Goal: Find specific page/section: Find specific page/section

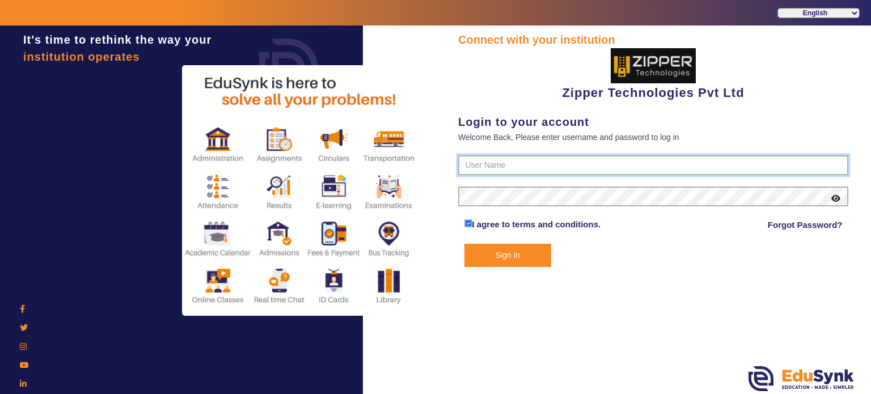
type input "1008790000"
click at [510, 249] on button "Sign In" at bounding box center [507, 255] width 87 height 23
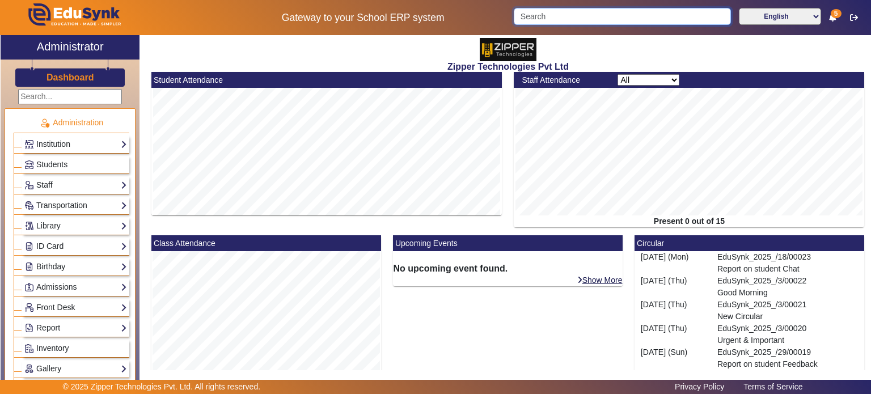
click at [554, 12] on input "Search" at bounding box center [622, 16] width 217 height 17
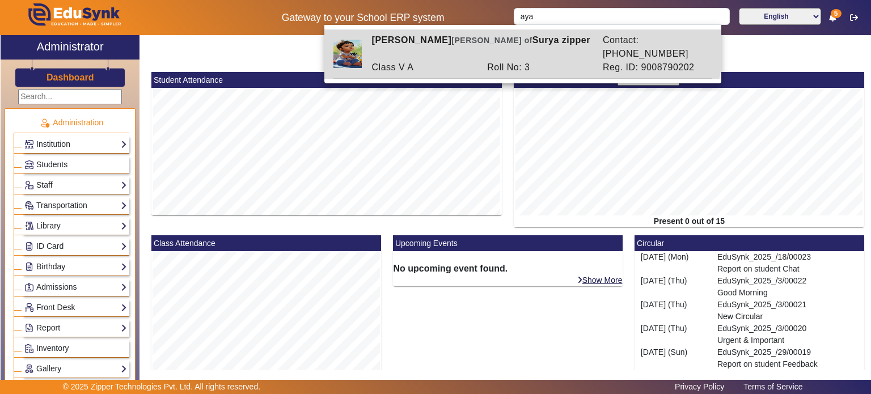
click at [519, 41] on div "[PERSON_NAME] [PERSON_NAME] of [PERSON_NAME] zipper" at bounding box center [481, 46] width 231 height 27
type input "[PERSON_NAME]"
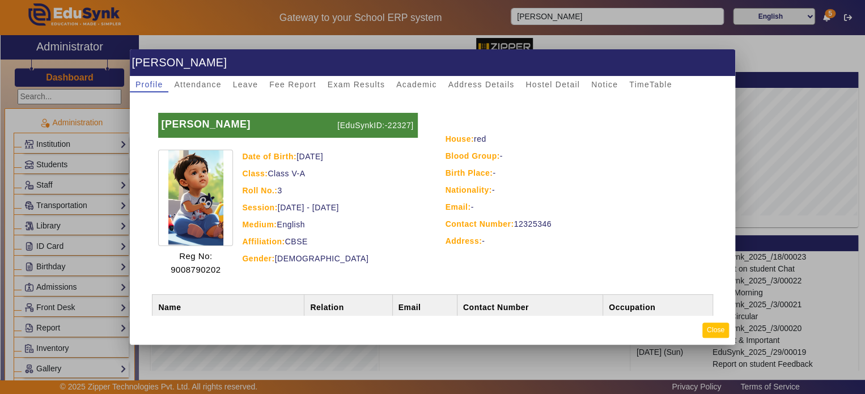
click at [719, 326] on button "Close" at bounding box center [716, 330] width 27 height 15
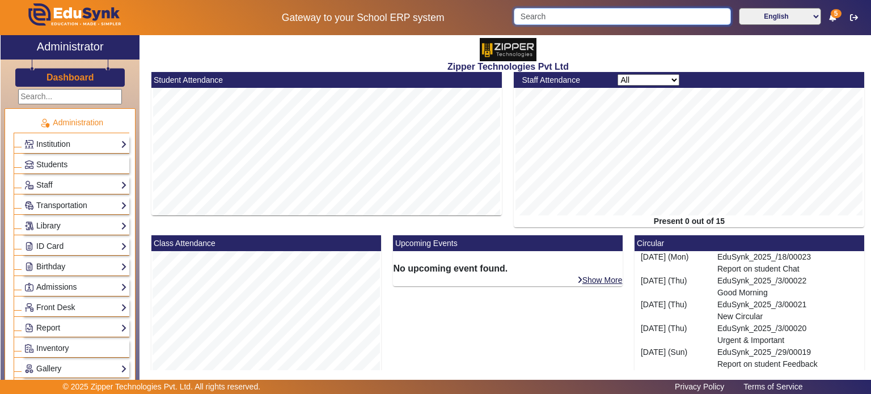
click at [569, 15] on input "Search" at bounding box center [622, 16] width 217 height 17
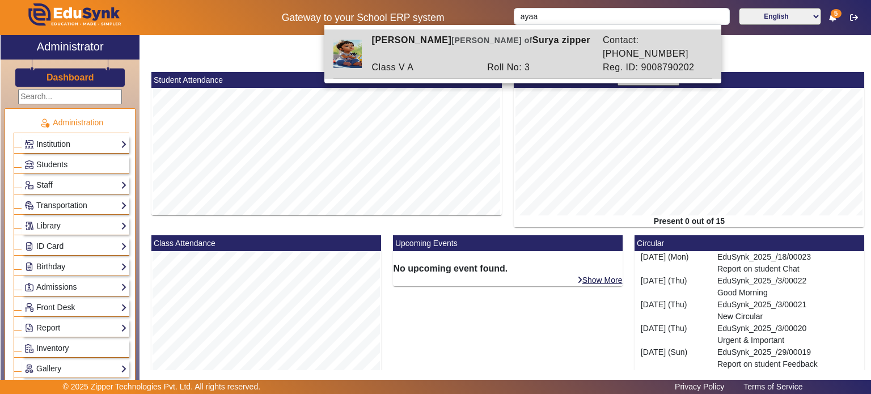
click at [543, 61] on div "Roll No: 3" at bounding box center [539, 68] width 116 height 14
type input "[PERSON_NAME]"
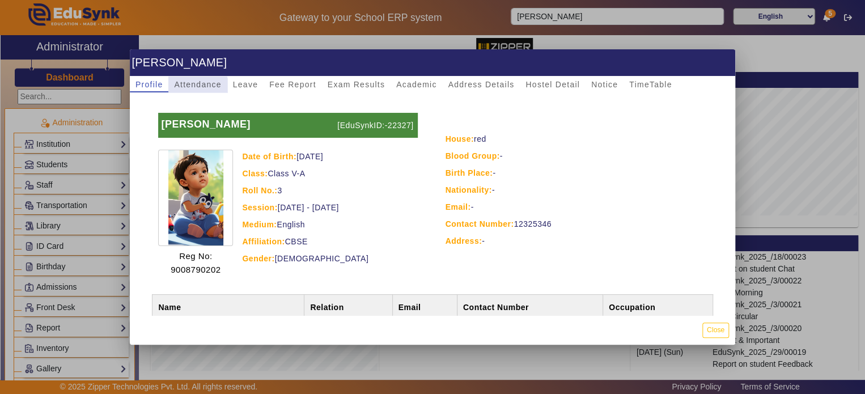
click at [191, 90] on span "Attendance" at bounding box center [197, 85] width 47 height 16
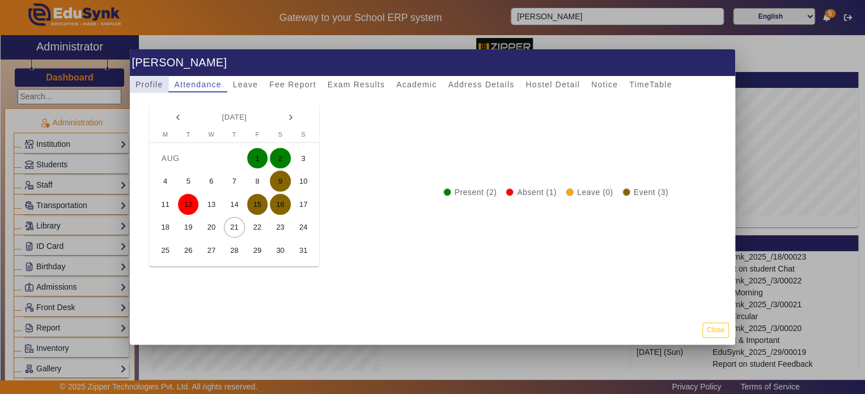
click at [159, 88] on span "Profile" at bounding box center [149, 85] width 27 height 8
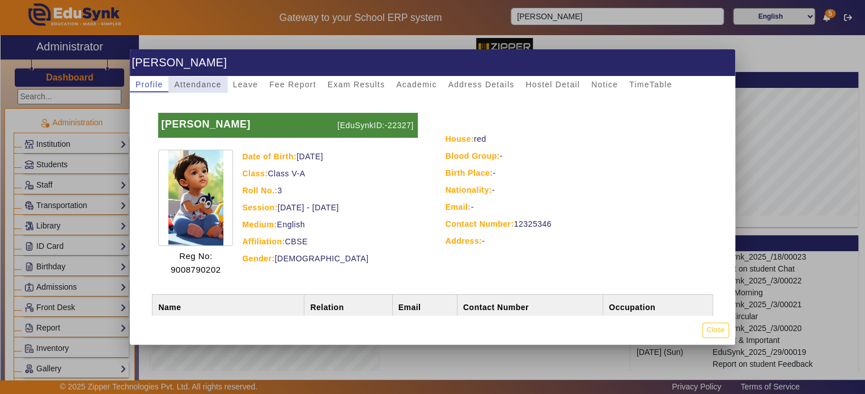
click at [202, 83] on span "Attendance" at bounding box center [197, 85] width 47 height 8
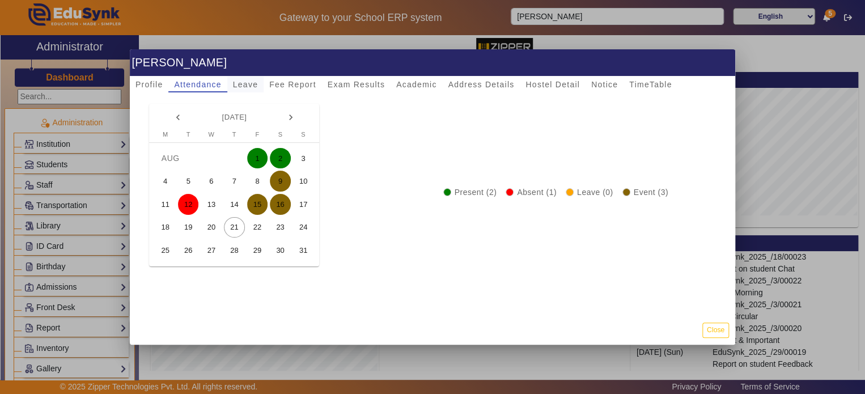
click at [247, 83] on span "Leave" at bounding box center [245, 85] width 25 height 8
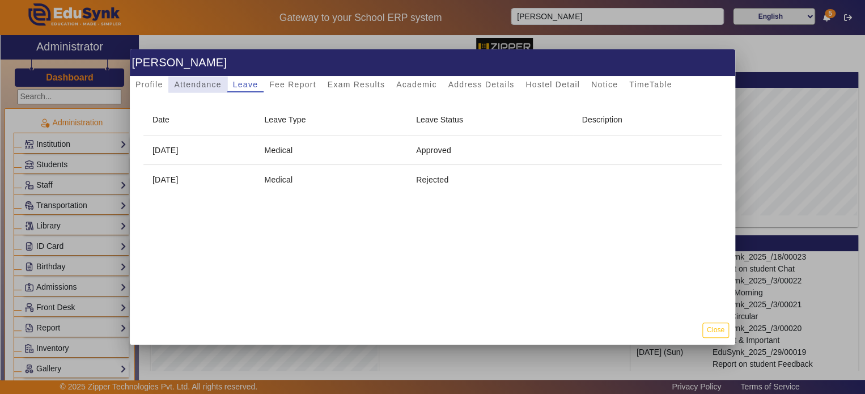
click at [213, 84] on span "Attendance" at bounding box center [197, 85] width 47 height 8
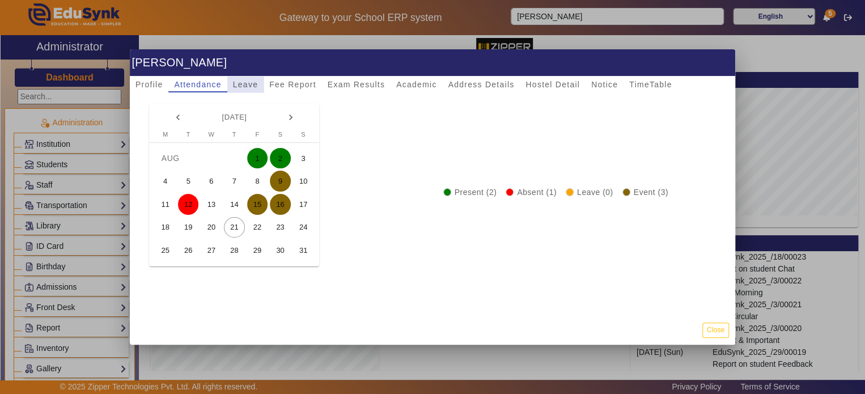
click at [248, 87] on span "Leave" at bounding box center [245, 85] width 25 height 8
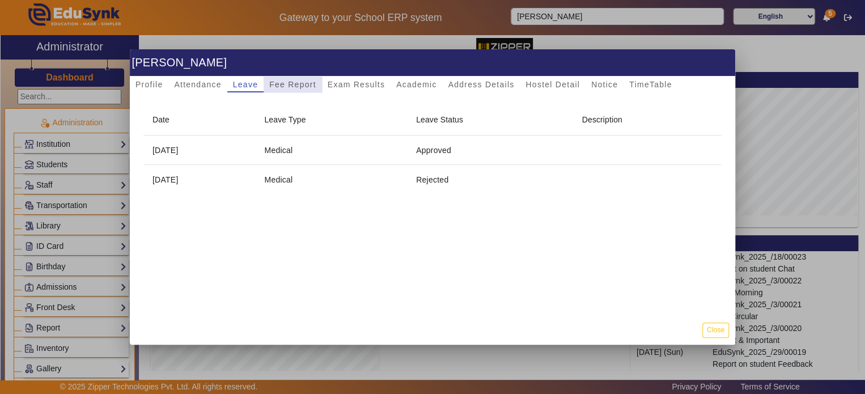
click at [291, 90] on span "Fee Report" at bounding box center [292, 85] width 47 height 16
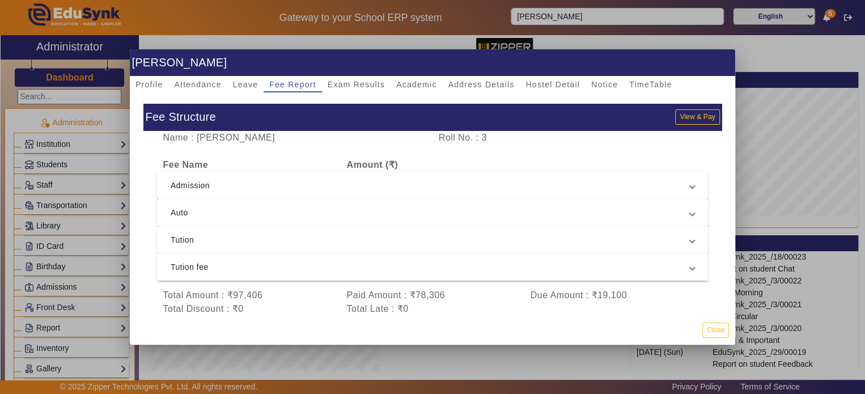
click at [356, 92] on div "Fee Structure View & Pay Name : [PERSON_NAME] Roll No. : 3 Fee Name Amount (₹) …" at bounding box center [433, 203] width 606 height 223
click at [356, 86] on span "Exam Results" at bounding box center [356, 85] width 57 height 8
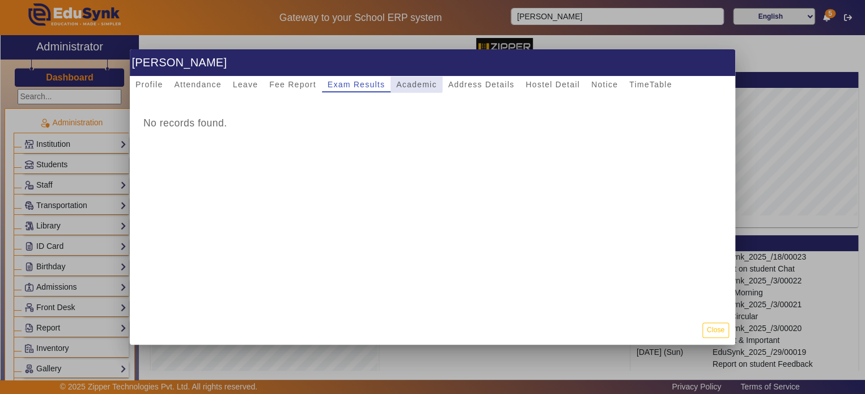
click at [407, 82] on span "Academic" at bounding box center [416, 85] width 40 height 8
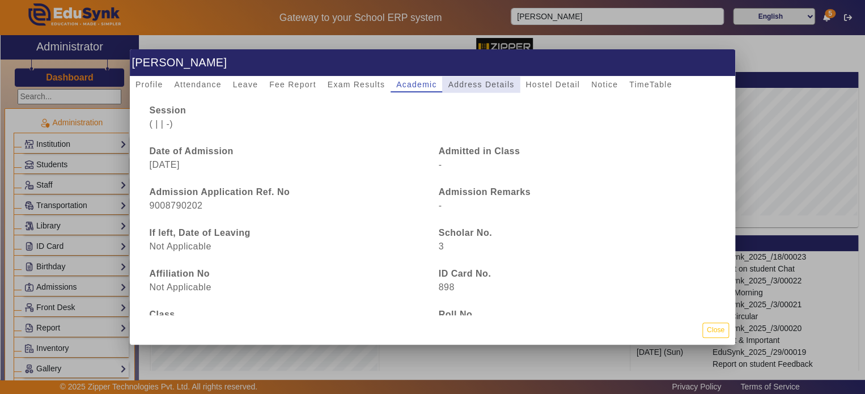
click at [472, 85] on span "Address Details" at bounding box center [481, 85] width 66 height 8
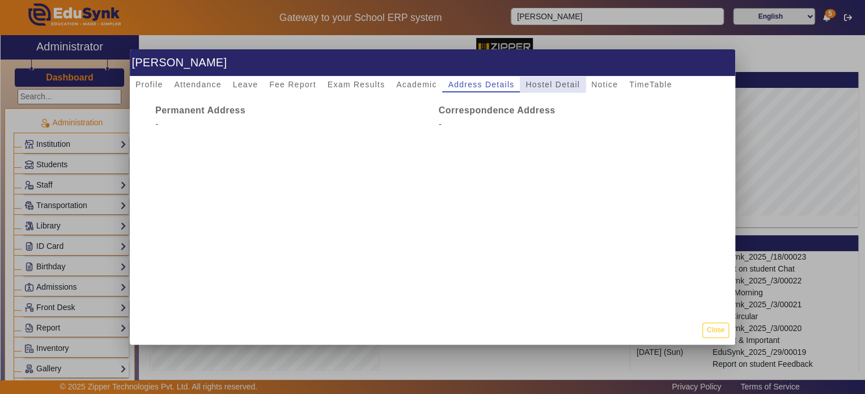
click at [544, 83] on span "Hostel Detail" at bounding box center [553, 85] width 54 height 8
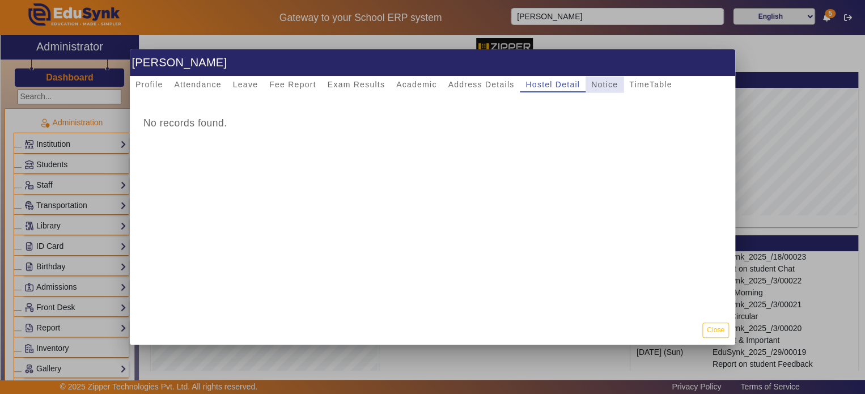
click at [604, 78] on span "Notice" at bounding box center [604, 85] width 27 height 16
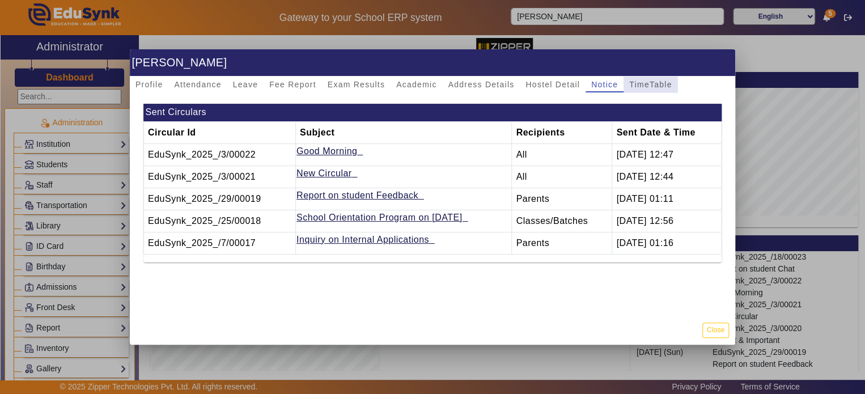
click at [648, 89] on span "TimeTable" at bounding box center [650, 85] width 43 height 16
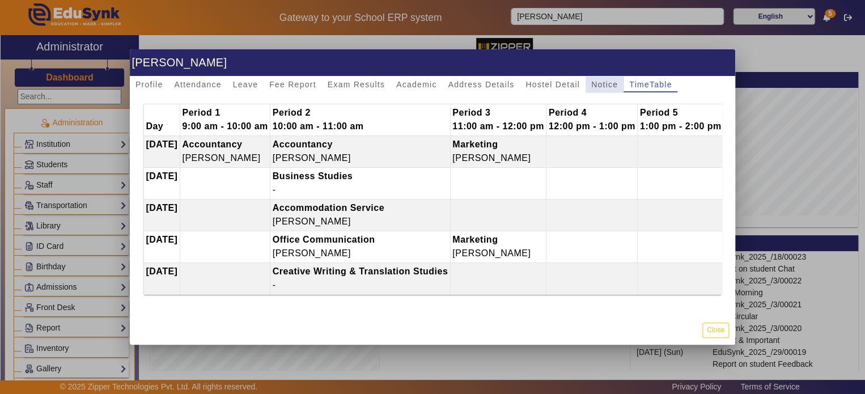
click at [600, 84] on span "Notice" at bounding box center [604, 85] width 27 height 8
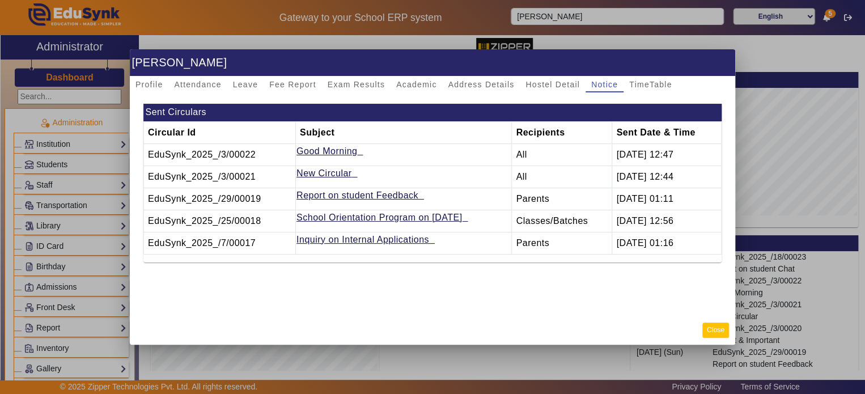
click at [714, 332] on button "Close" at bounding box center [716, 330] width 27 height 15
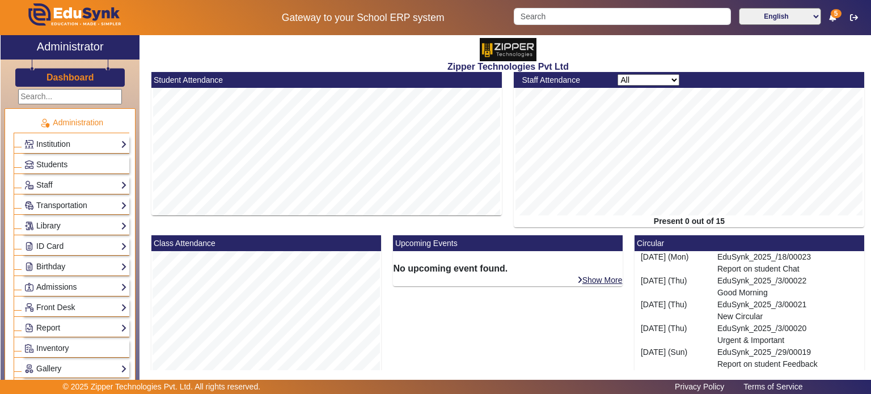
click at [74, 79] on h3 "Dashboard" at bounding box center [70, 77] width 48 height 11
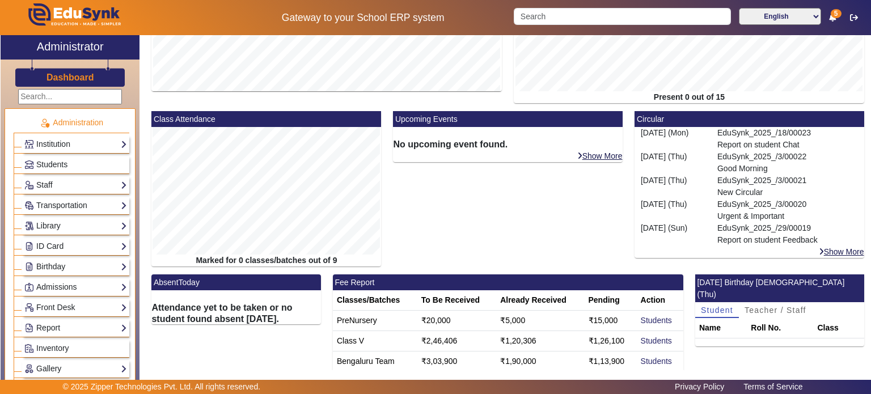
scroll to position [133, 0]
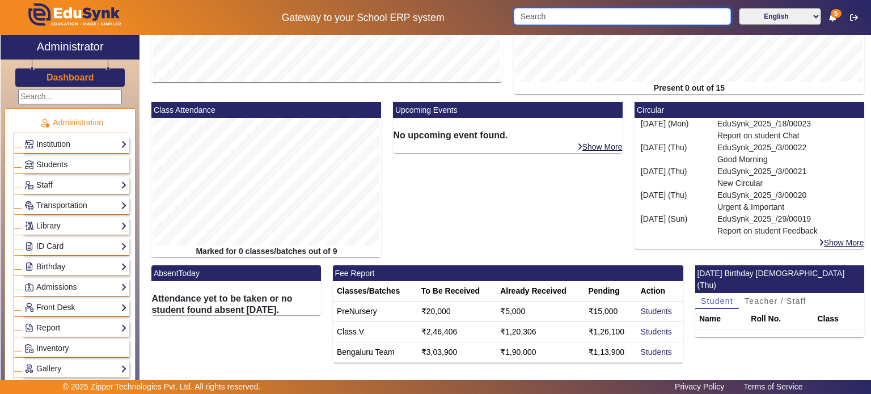
click at [546, 13] on input "Search" at bounding box center [622, 16] width 217 height 17
